Goal: Information Seeking & Learning: Check status

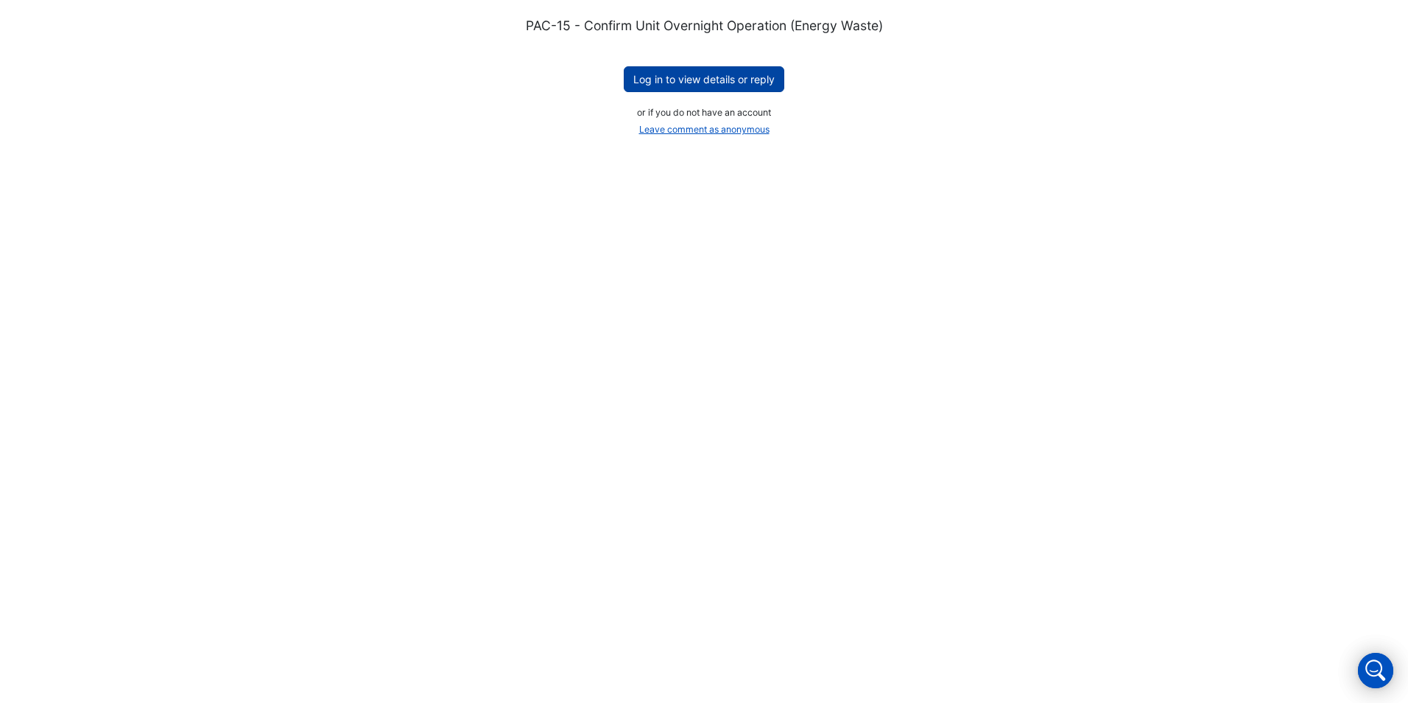
click at [735, 74] on button "Log in to view details or reply" at bounding box center [704, 79] width 161 height 26
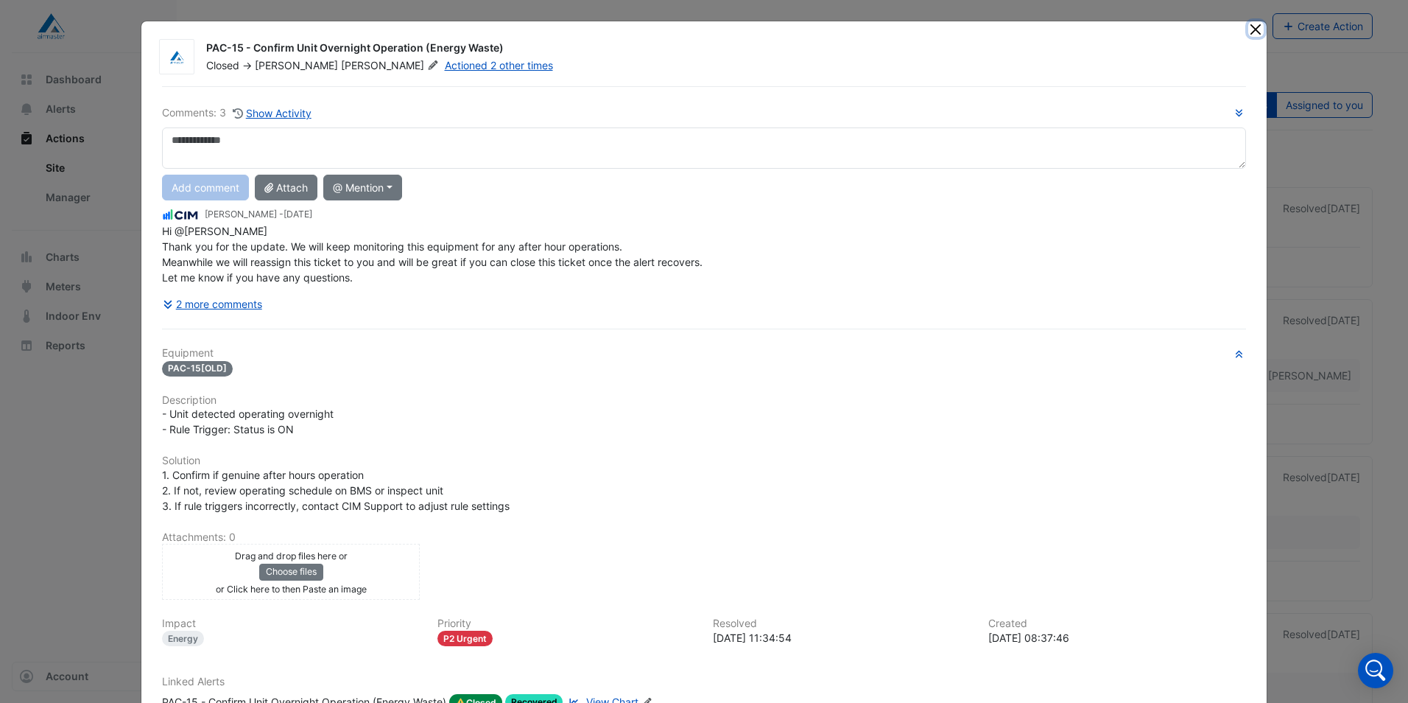
click at [1251, 32] on button "Close" at bounding box center [1255, 28] width 15 height 15
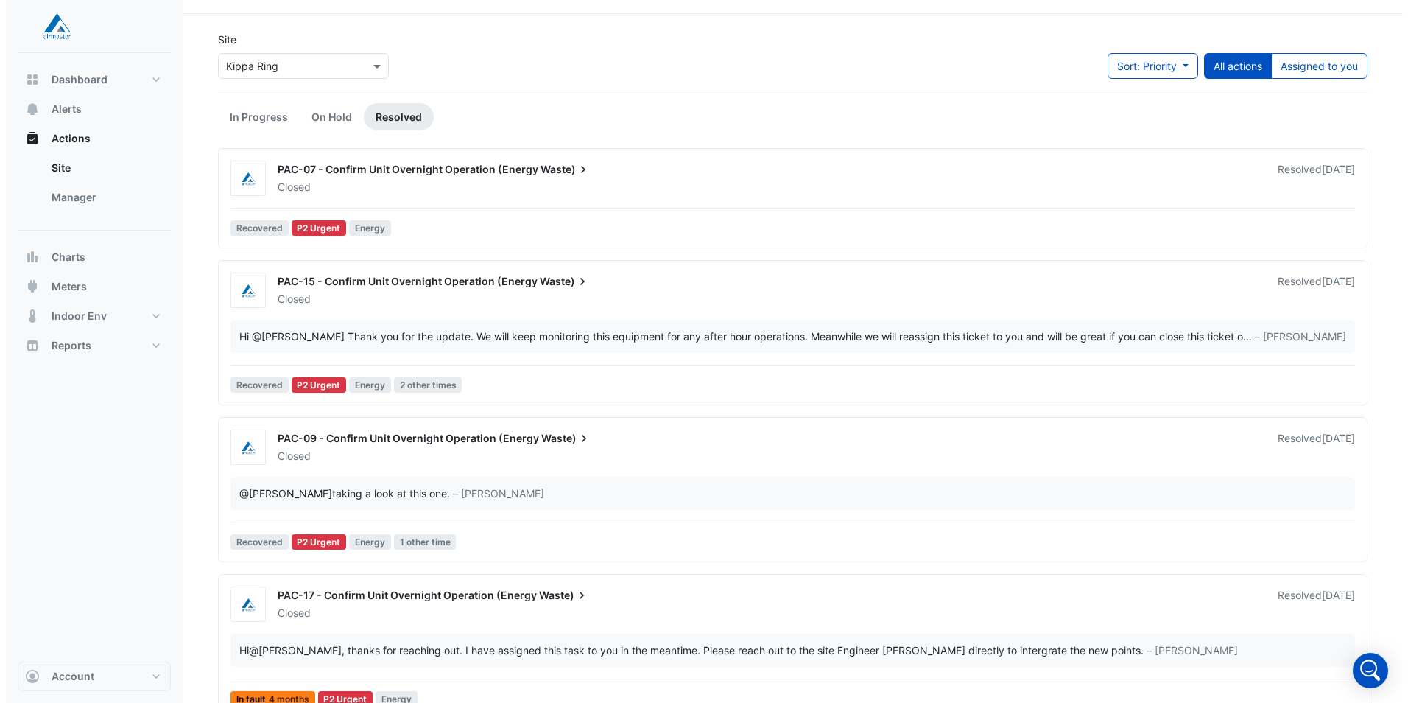
scroll to position [50, 0]
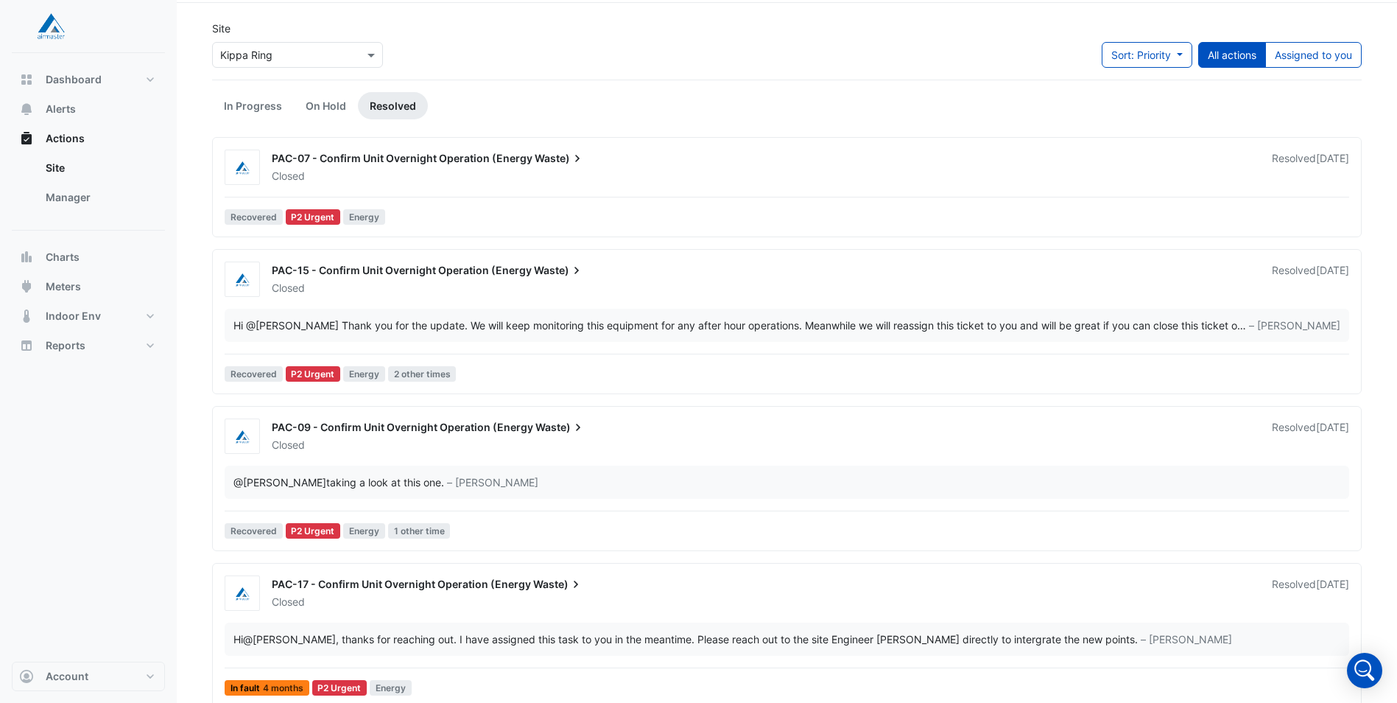
click at [468, 181] on div "Closed" at bounding box center [763, 176] width 986 height 15
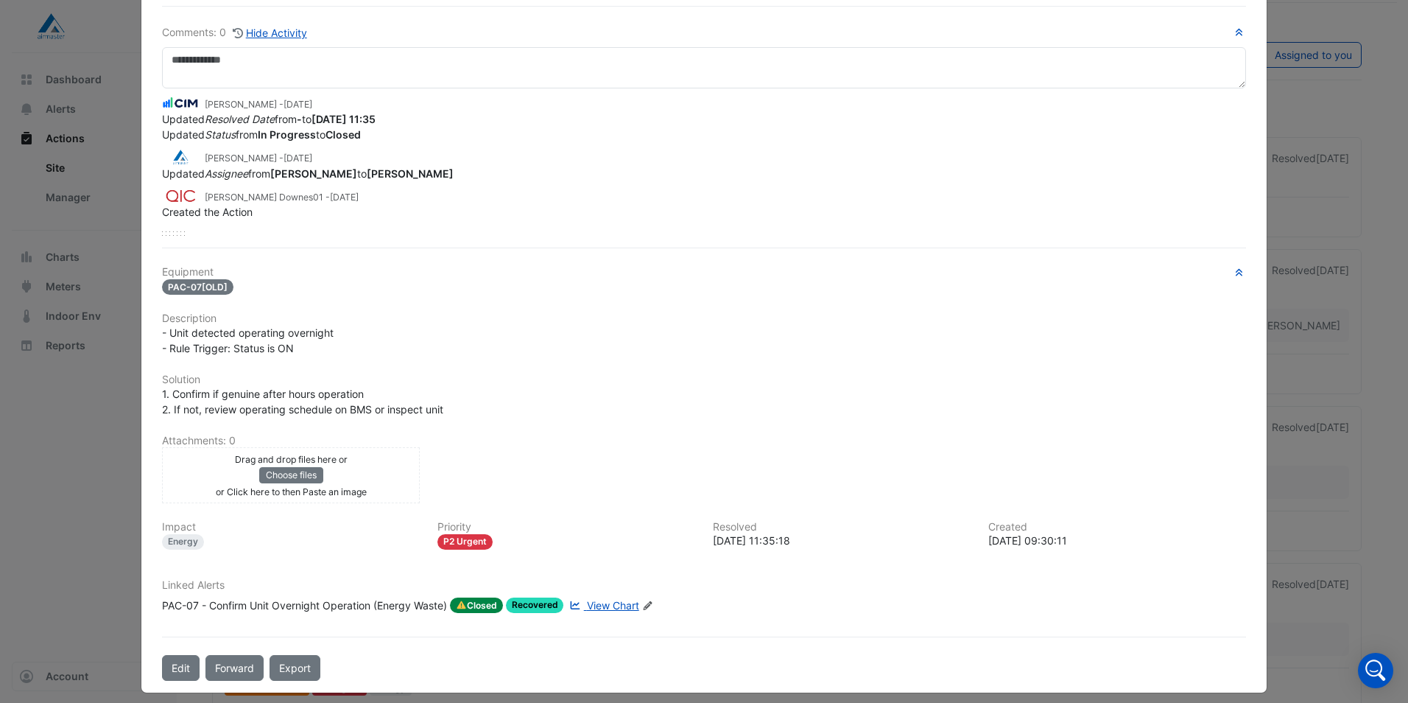
scroll to position [80, 0]
click at [1322, 113] on ngb-modal-window "PAC-07 - Confirm Unit Overnight Operation (Energy Waste) Closed -> [PERSON_NAME…" at bounding box center [704, 351] width 1408 height 703
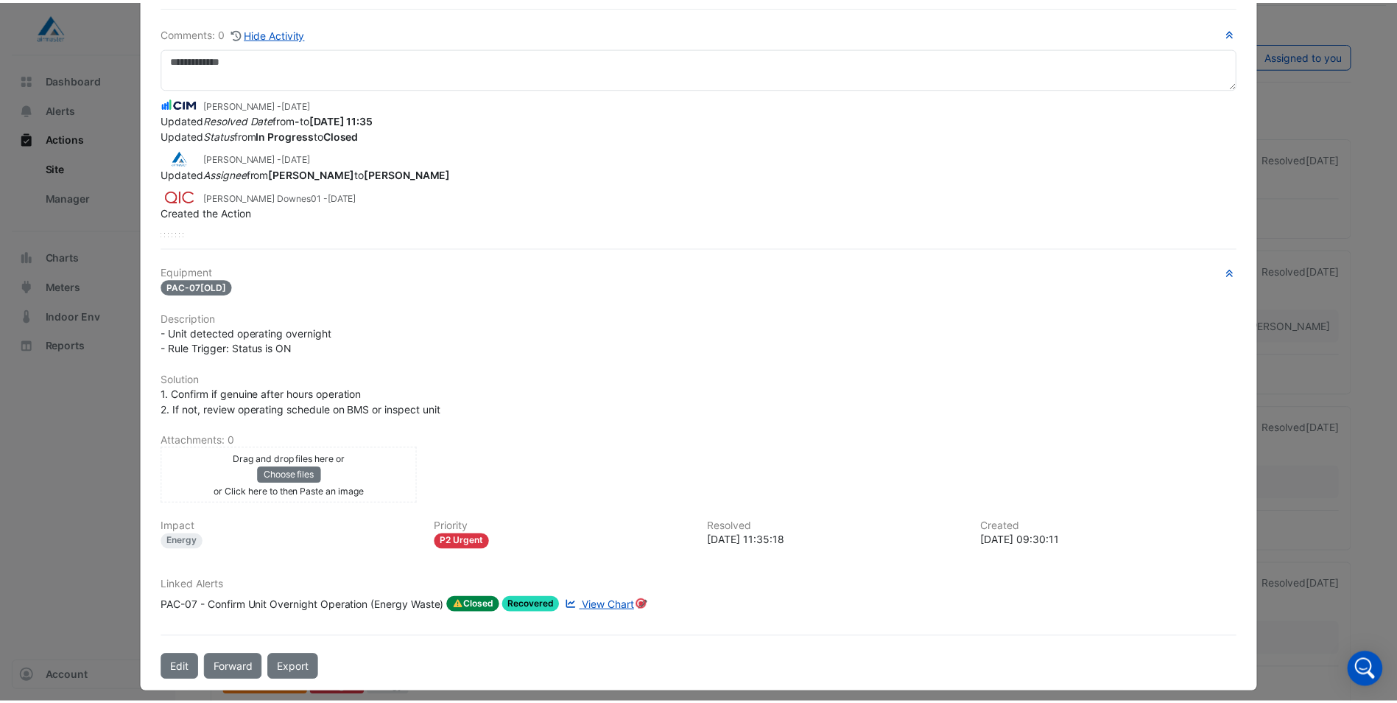
scroll to position [0, 0]
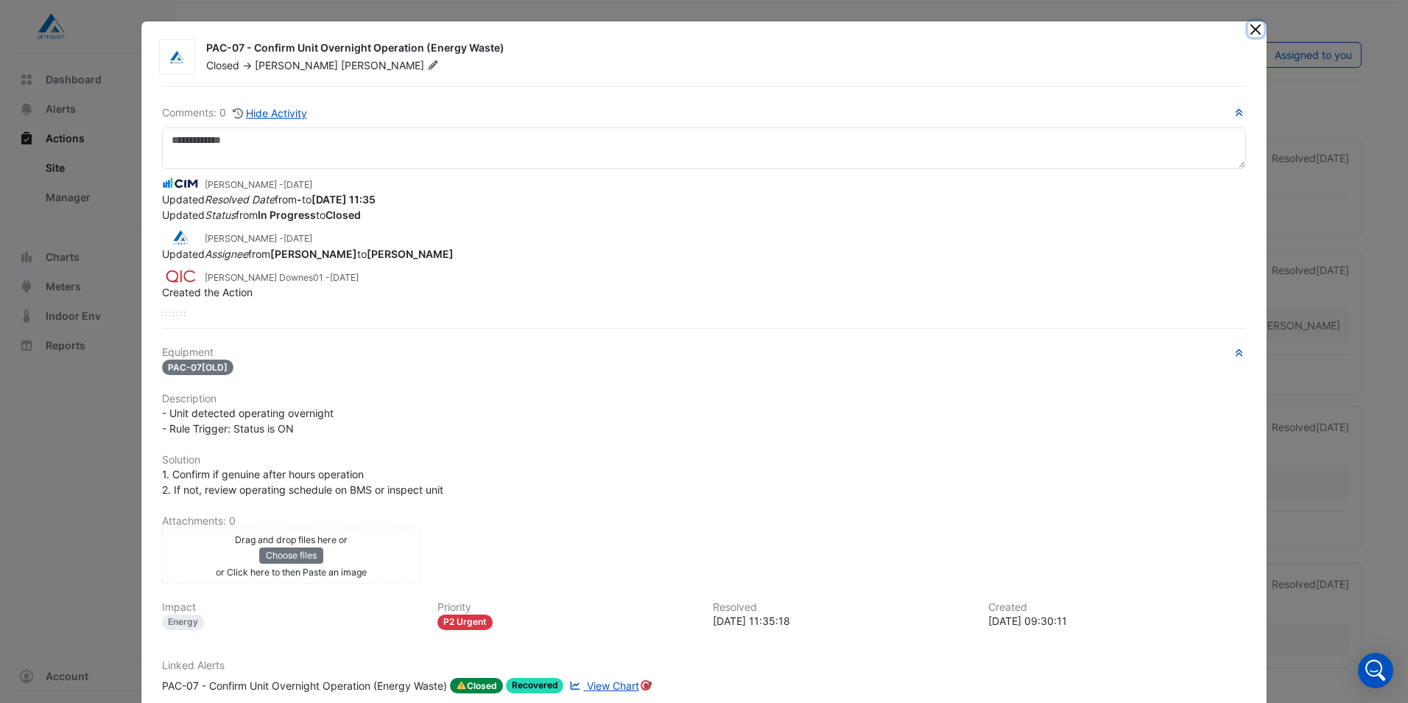
click at [1251, 27] on button "Close" at bounding box center [1255, 28] width 15 height 15
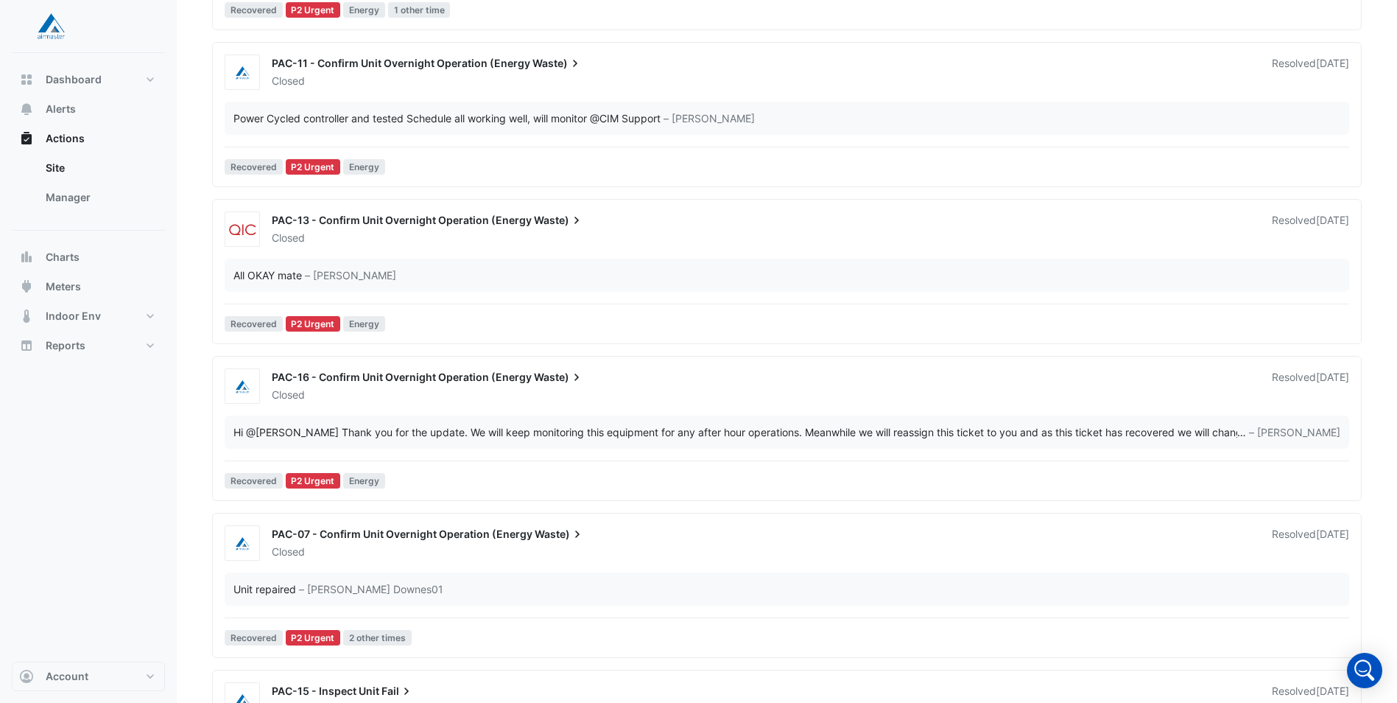
scroll to position [1657, 0]
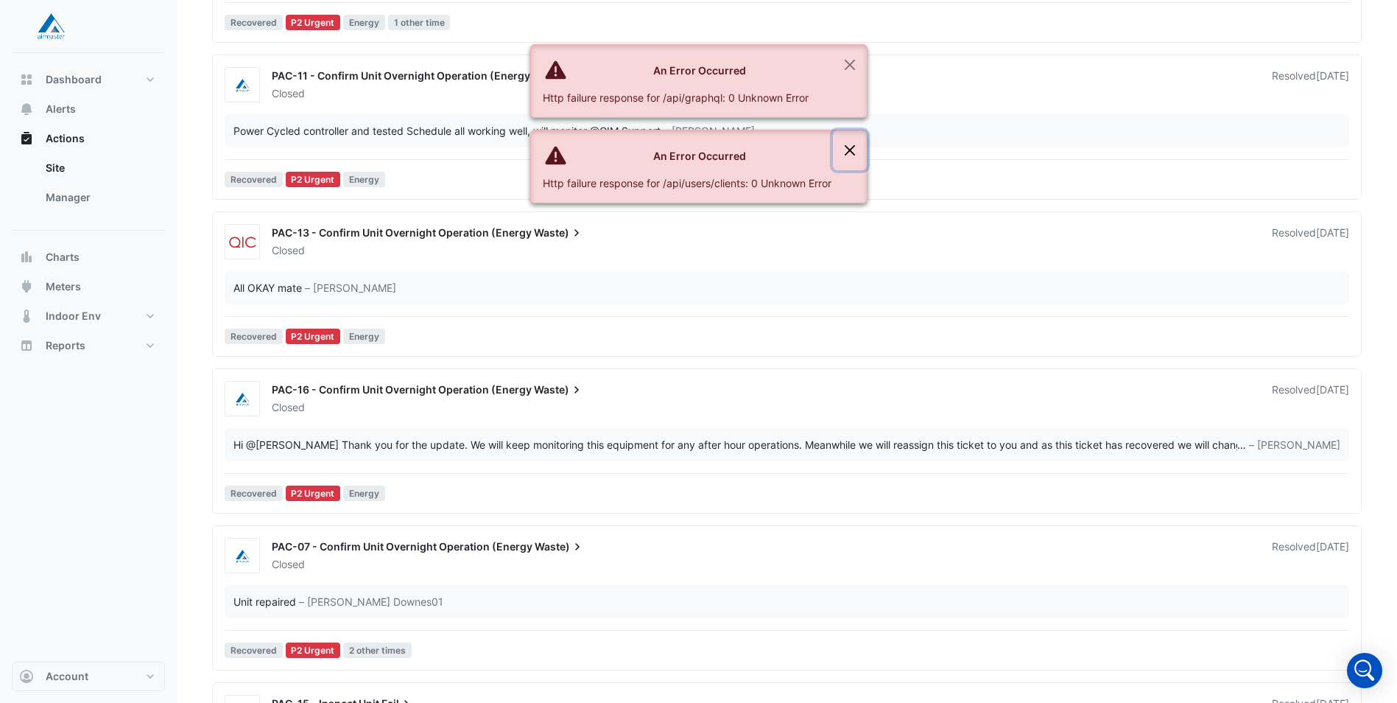
click at [857, 153] on button "Close" at bounding box center [850, 150] width 34 height 40
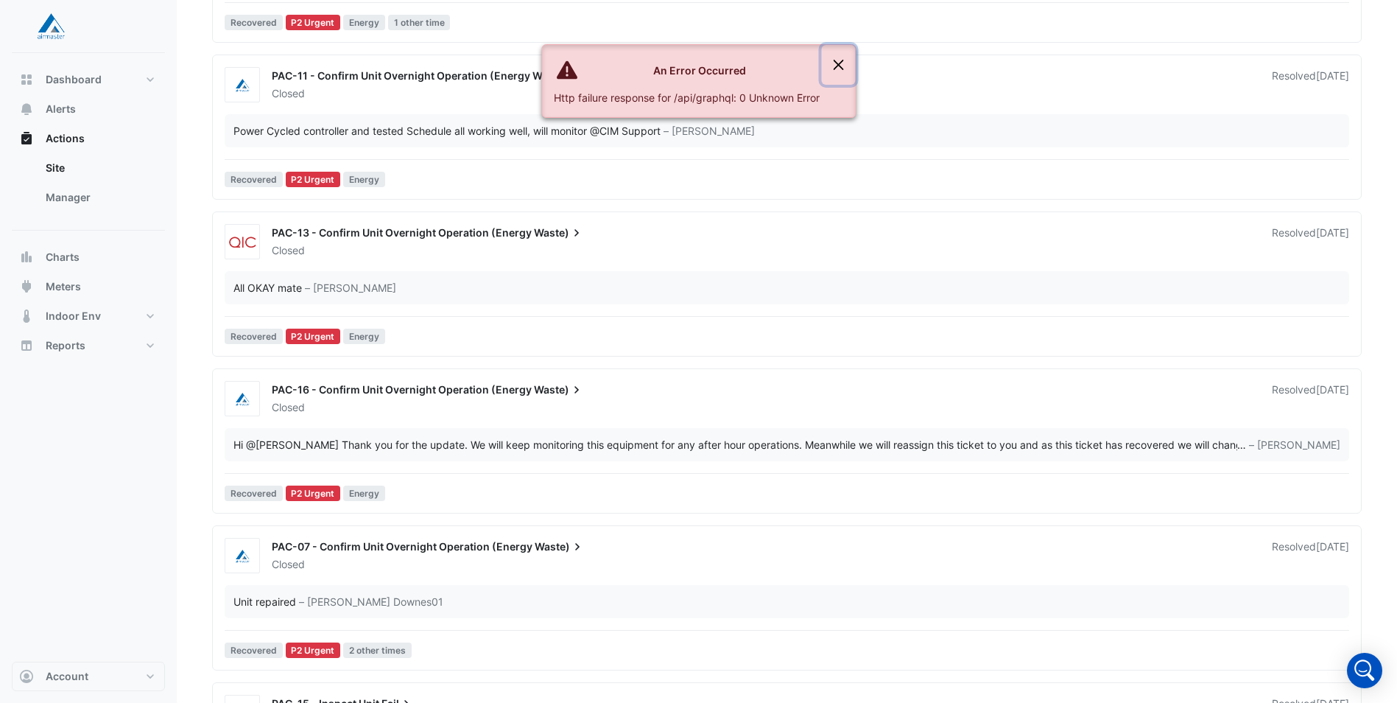
click at [846, 71] on button "Close" at bounding box center [838, 65] width 34 height 40
